Goal: Task Accomplishment & Management: Use online tool/utility

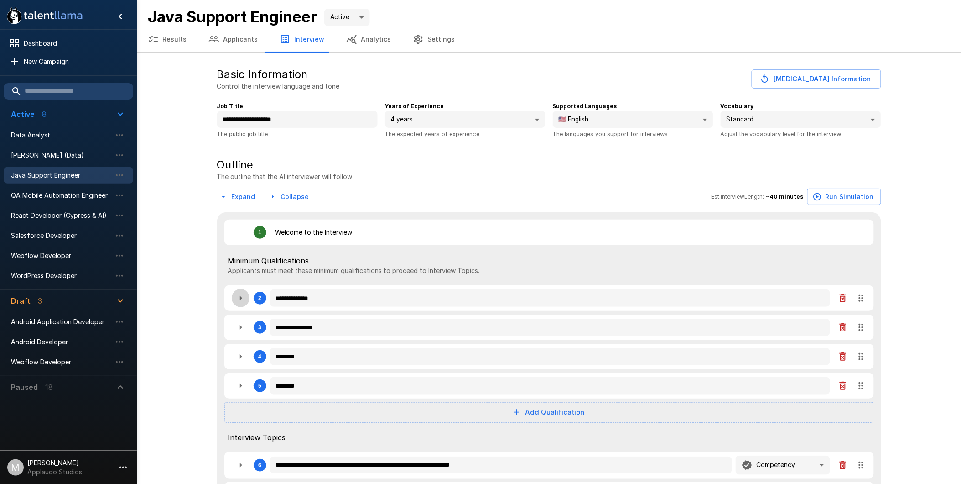
click at [242, 300] on icon "button" at bounding box center [240, 297] width 11 height 11
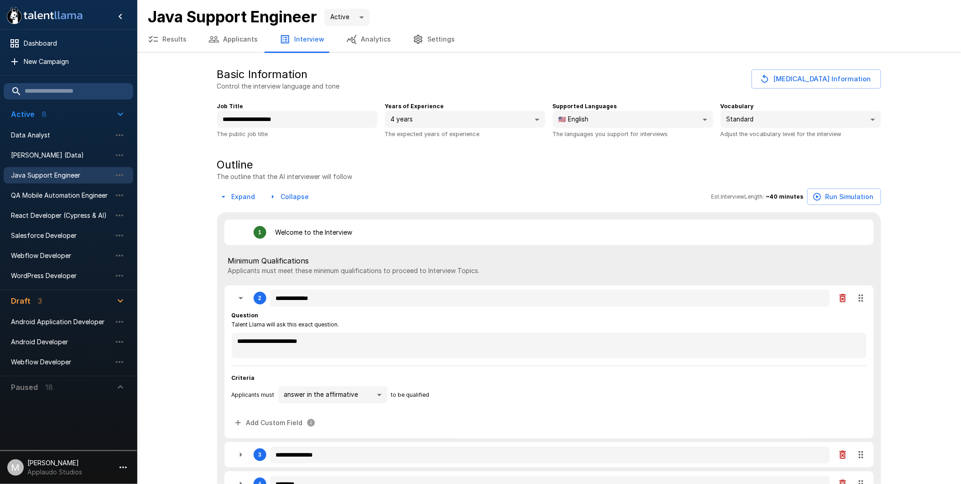
click at [242, 303] on icon "button" at bounding box center [240, 297] width 11 height 11
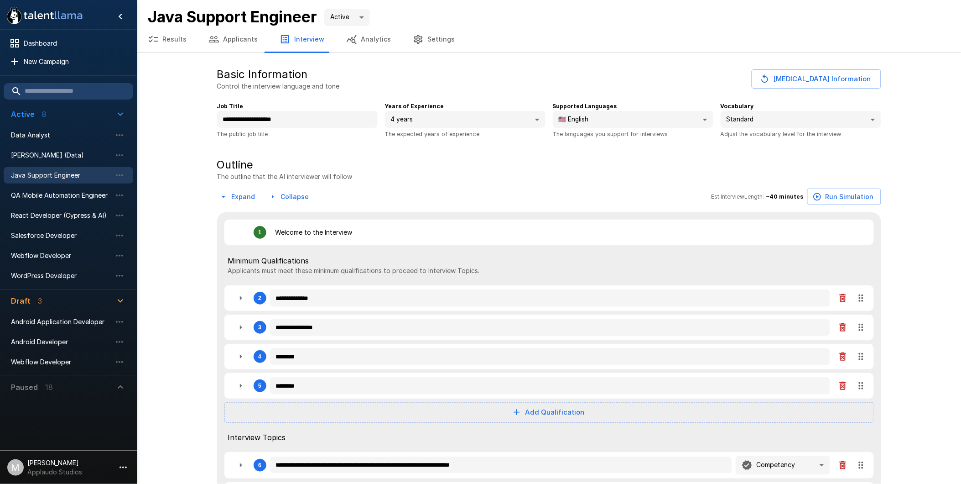
click at [236, 330] on icon "button" at bounding box center [240, 327] width 11 height 11
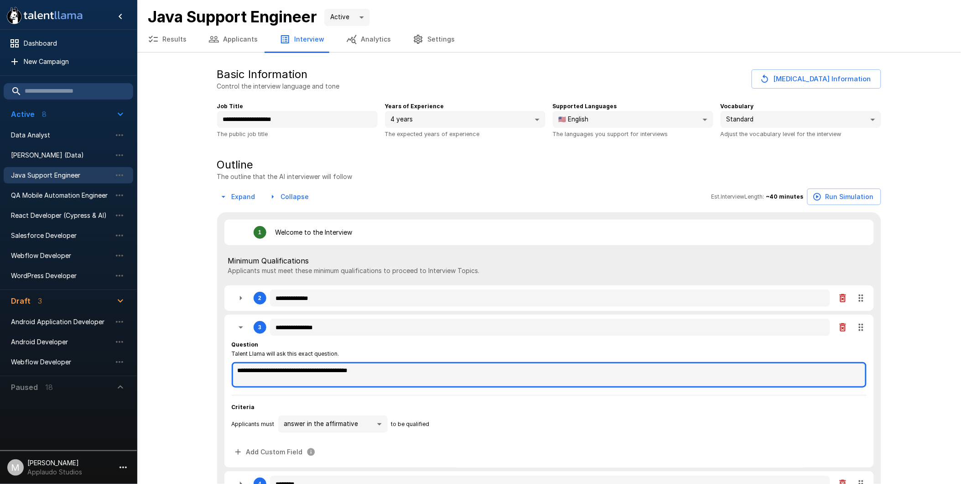
click at [402, 369] on textarea "**********" at bounding box center [549, 375] width 635 height 26
type textarea "**********"
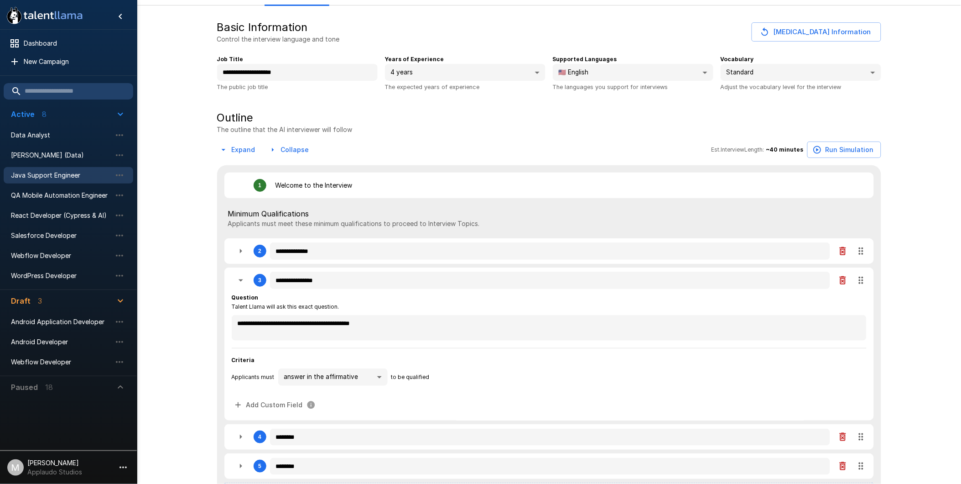
scroll to position [101, 0]
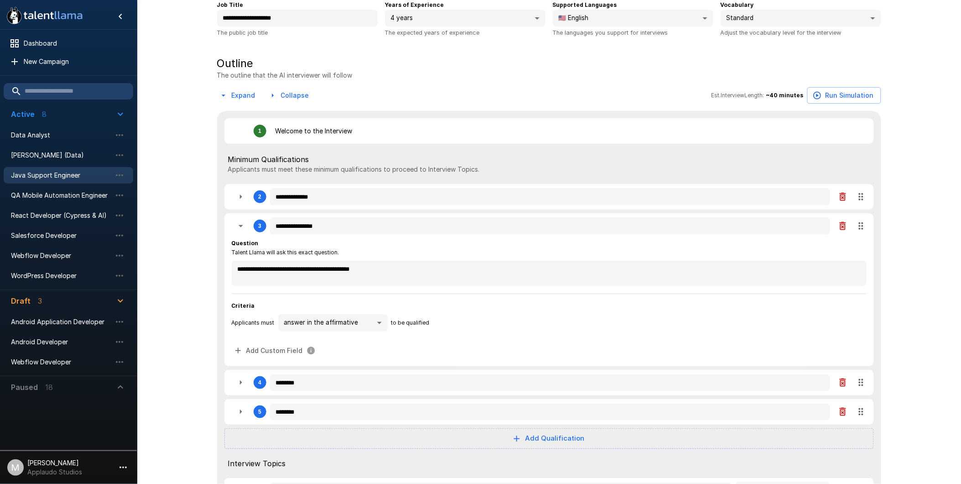
click at [243, 231] on icon "button" at bounding box center [240, 225] width 11 height 11
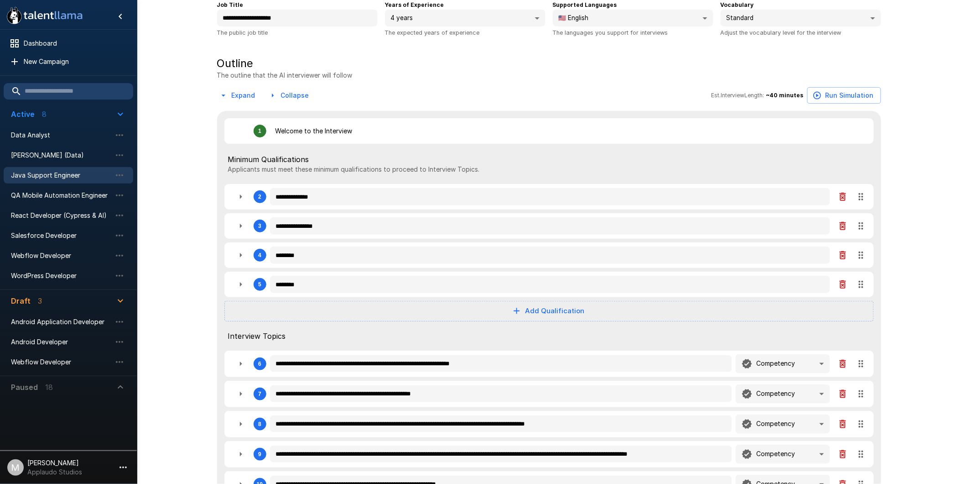
click at [242, 256] on icon "button" at bounding box center [240, 255] width 11 height 11
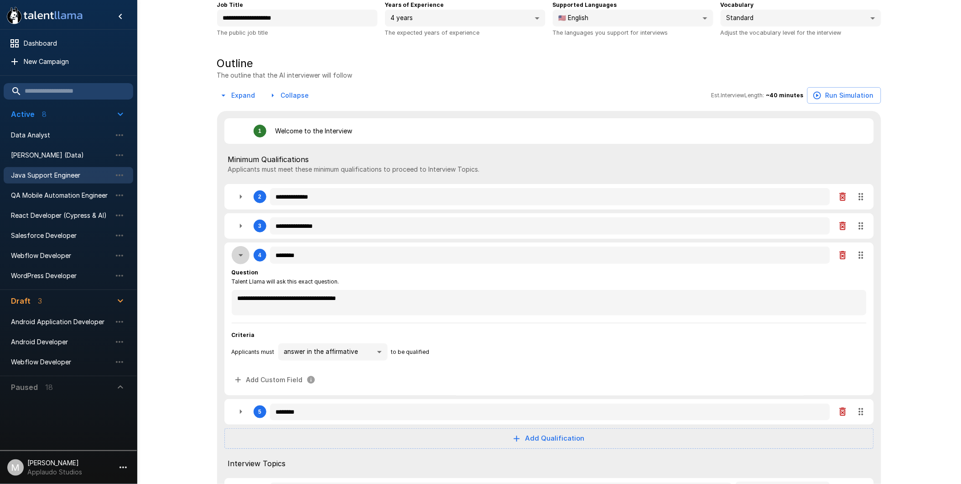
click at [240, 256] on icon "button" at bounding box center [241, 255] width 5 height 2
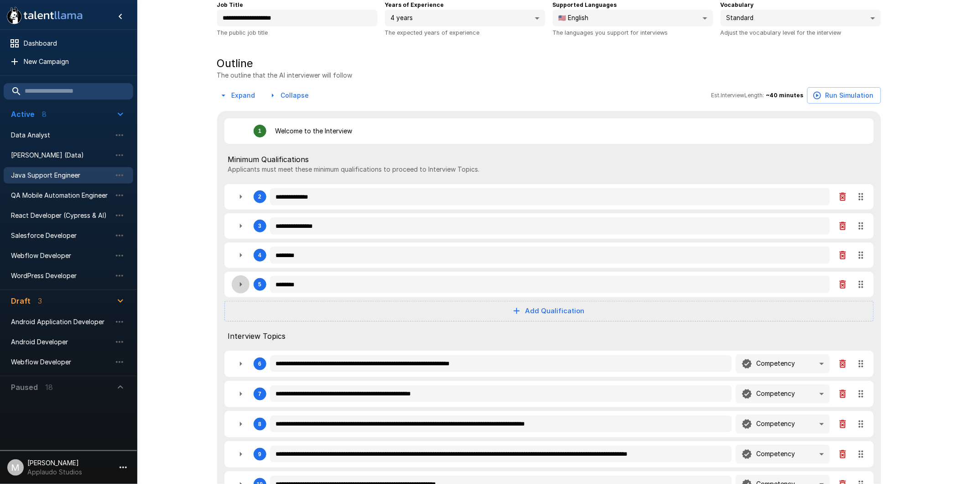
click at [236, 287] on icon "button" at bounding box center [240, 284] width 11 height 11
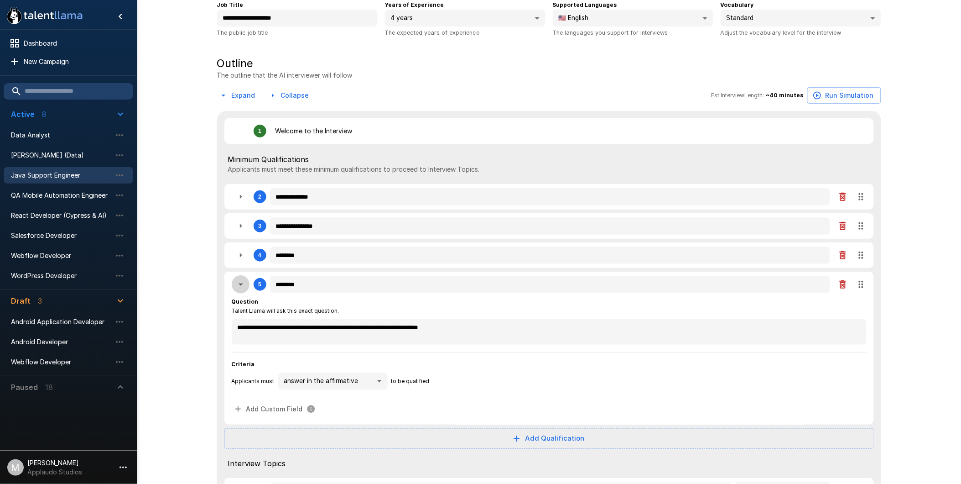
click at [242, 279] on button "button" at bounding box center [241, 284] width 18 height 18
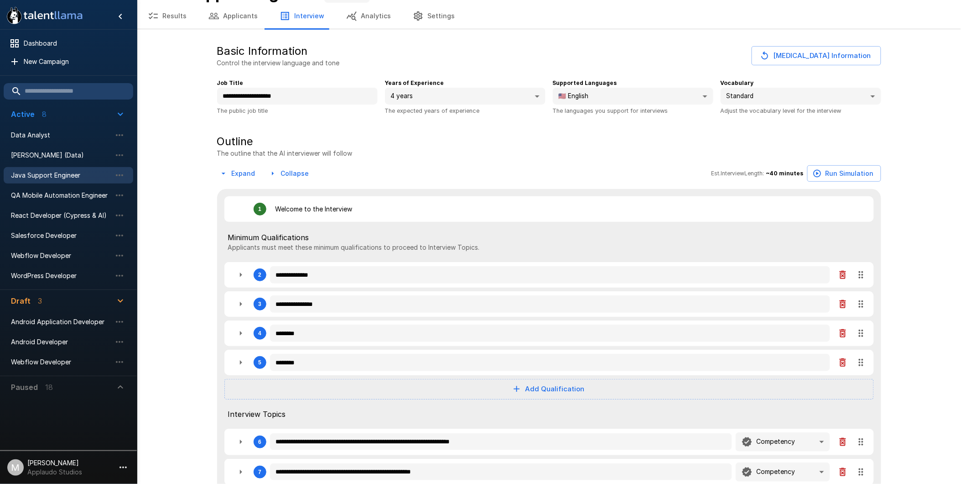
scroll to position [0, 0]
